Goal: Information Seeking & Learning: Learn about a topic

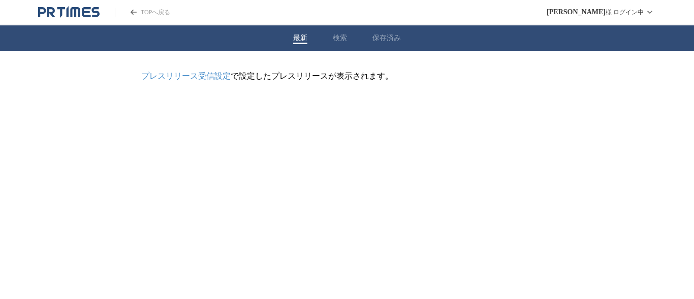
click at [220, 79] on link "プレスリリース受信設定" at bounding box center [185, 76] width 89 height 9
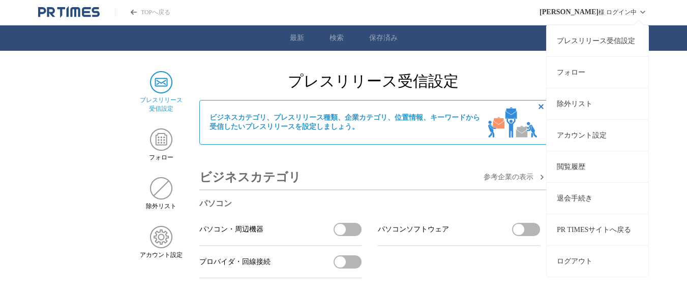
click at [617, 13] on div "鈴木 崇宏 様 ログイン中 プレスリリース受信設定 フォロー 除外リスト アカウント設定 閲覧履歴 退会手続き PR TIMESサイトへ戻る ログアウト" at bounding box center [593, 12] width 109 height 24
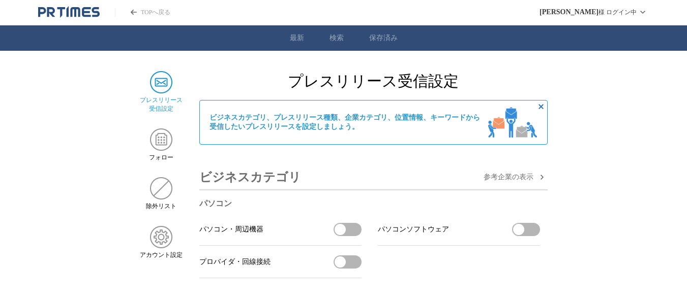
click at [338, 43] on link "検索" at bounding box center [336, 38] width 14 height 9
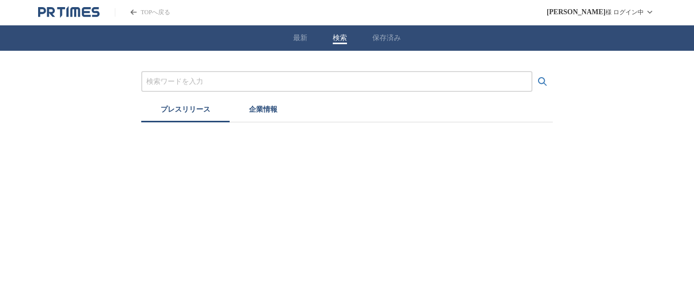
drag, startPoint x: 0, startPoint y: 0, endPoint x: 282, endPoint y: 84, distance: 294.3
click at [282, 84] on input "プレスリリースおよび企業を検索する" at bounding box center [336, 81] width 381 height 11
type input "カ"
type input "神奈川"
click at [533, 72] on button "検索する" at bounding box center [543, 82] width 20 height 20
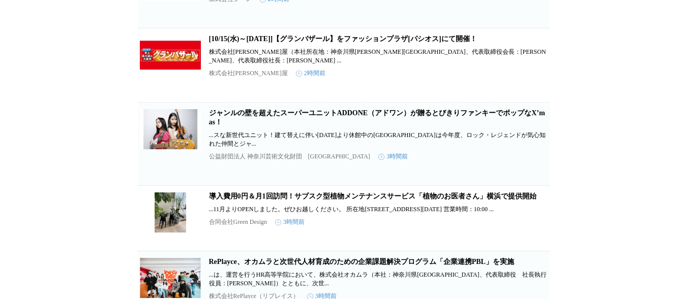
scroll to position [1565, 0]
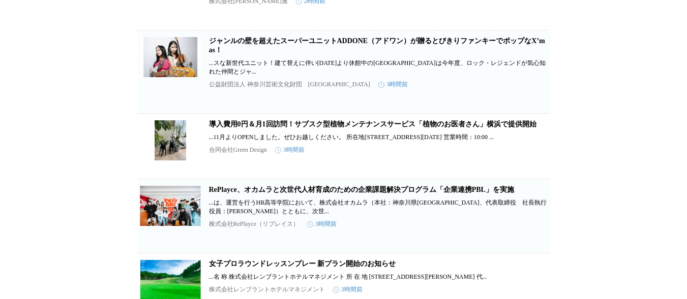
click at [394, 128] on link "導入費用0円＆月1回訪問！サブスク型植物メンテナンスサービス「植物のお医者さん」横浜で提供開始" at bounding box center [372, 124] width 327 height 8
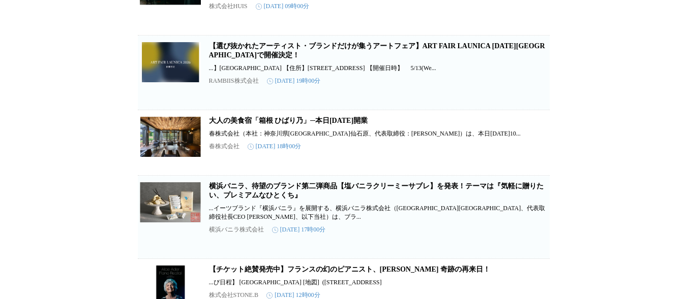
scroll to position [8123, 0]
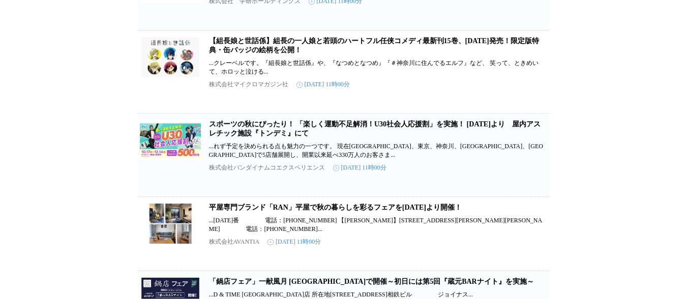
scroll to position [16622, 0]
